Goal: Find specific page/section: Find specific page/section

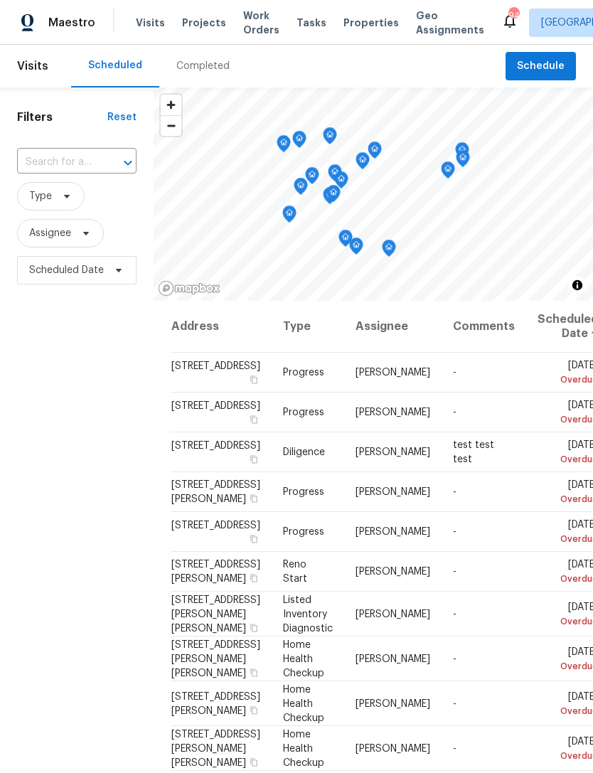
click at [360, 21] on span "Properties" at bounding box center [371, 23] width 55 height 14
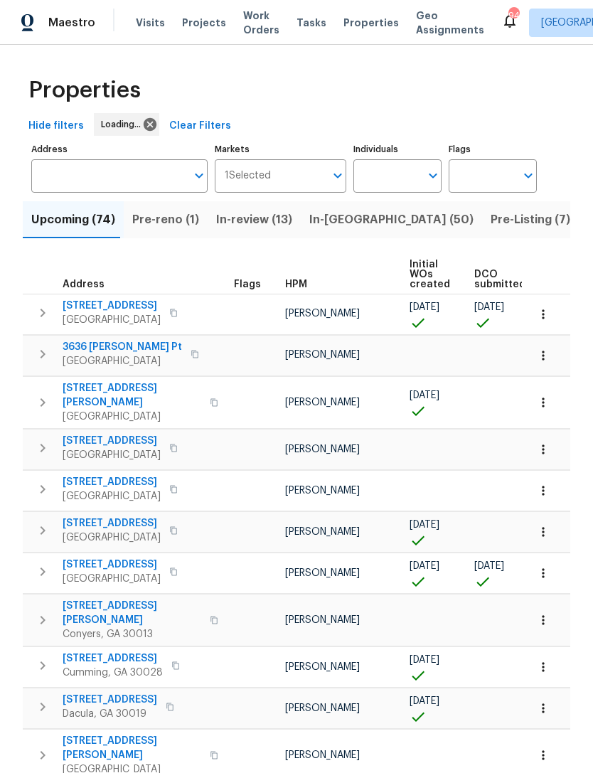
click at [482, 202] on button "Pre-Listing (7)" at bounding box center [530, 219] width 97 height 37
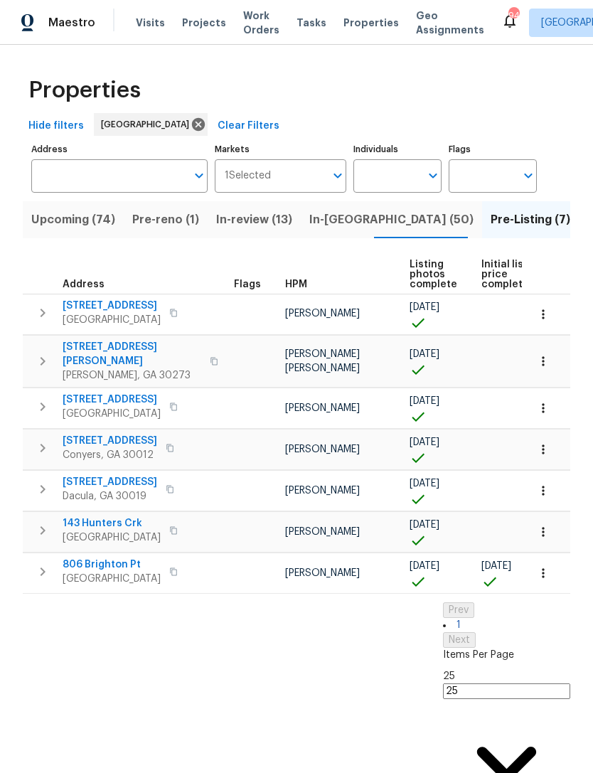
click at [390, 174] on input "Individuals" at bounding box center [386, 175] width 67 height 33
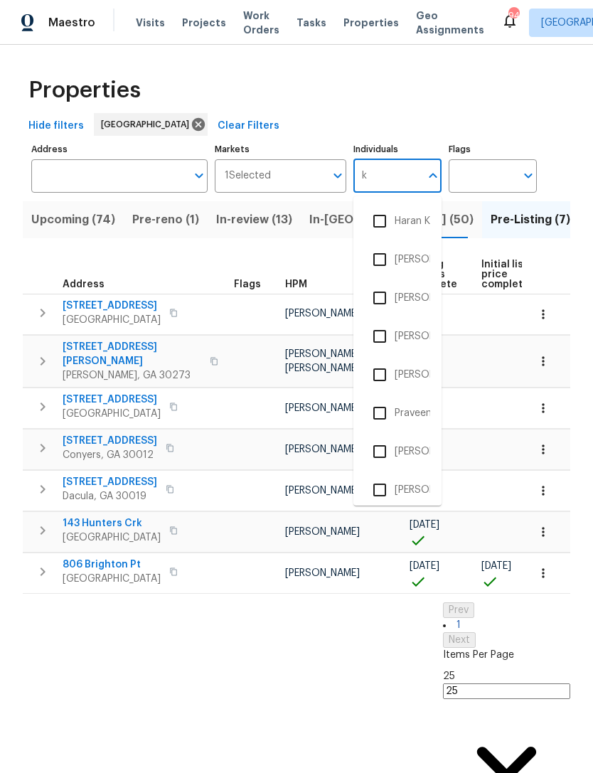
type input "k"
click at [189, 262] on th "Address" at bounding box center [126, 274] width 206 height 39
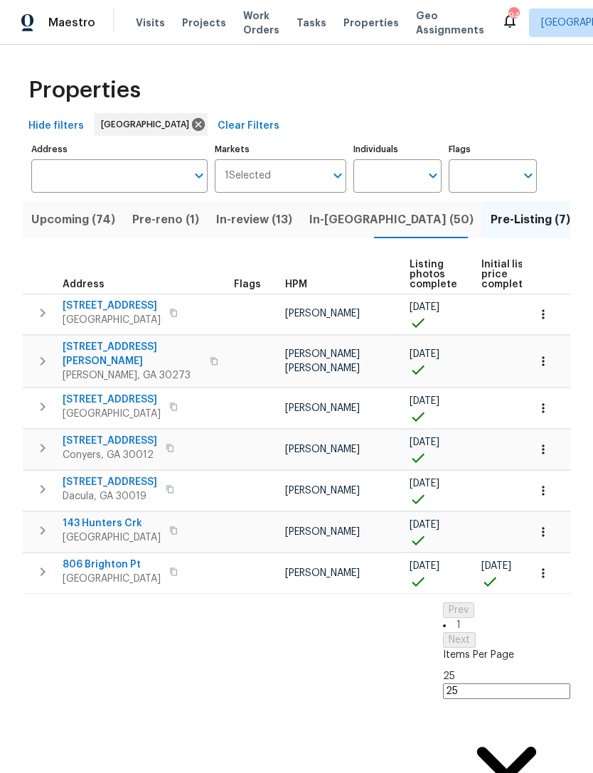
click at [405, 171] on input "Individuals" at bounding box center [386, 175] width 67 height 33
type input "kenroy"
click at [377, 219] on input "checkbox" at bounding box center [380, 221] width 30 height 30
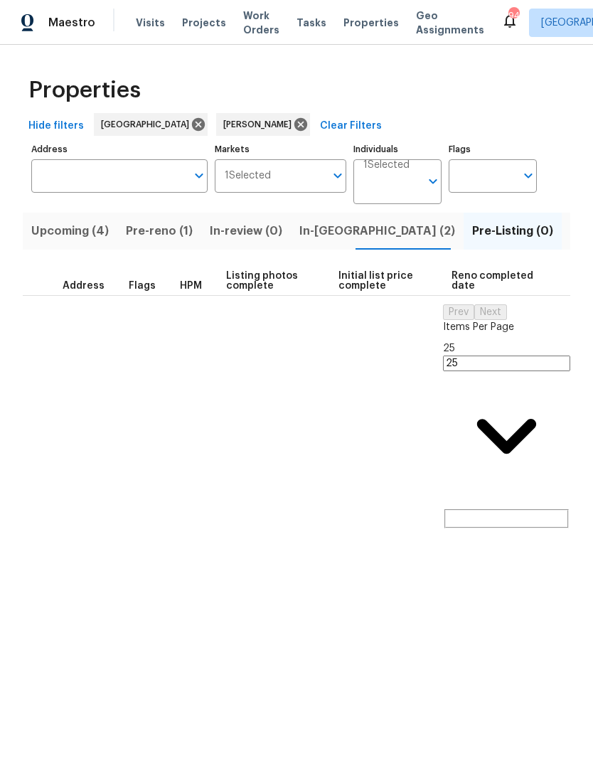
click at [321, 230] on span "In-[GEOGRAPHIC_DATA] (2)" at bounding box center [377, 231] width 156 height 20
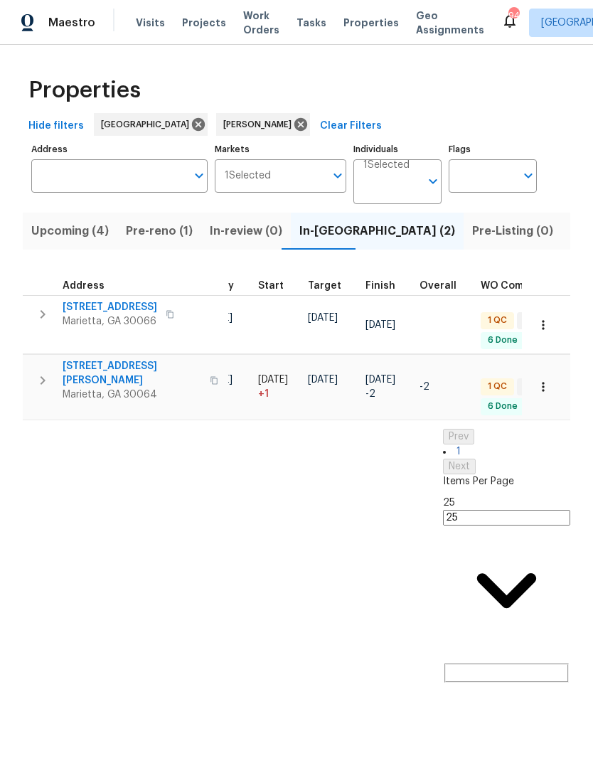
scroll to position [0, 275]
